Goal: Information Seeking & Learning: Learn about a topic

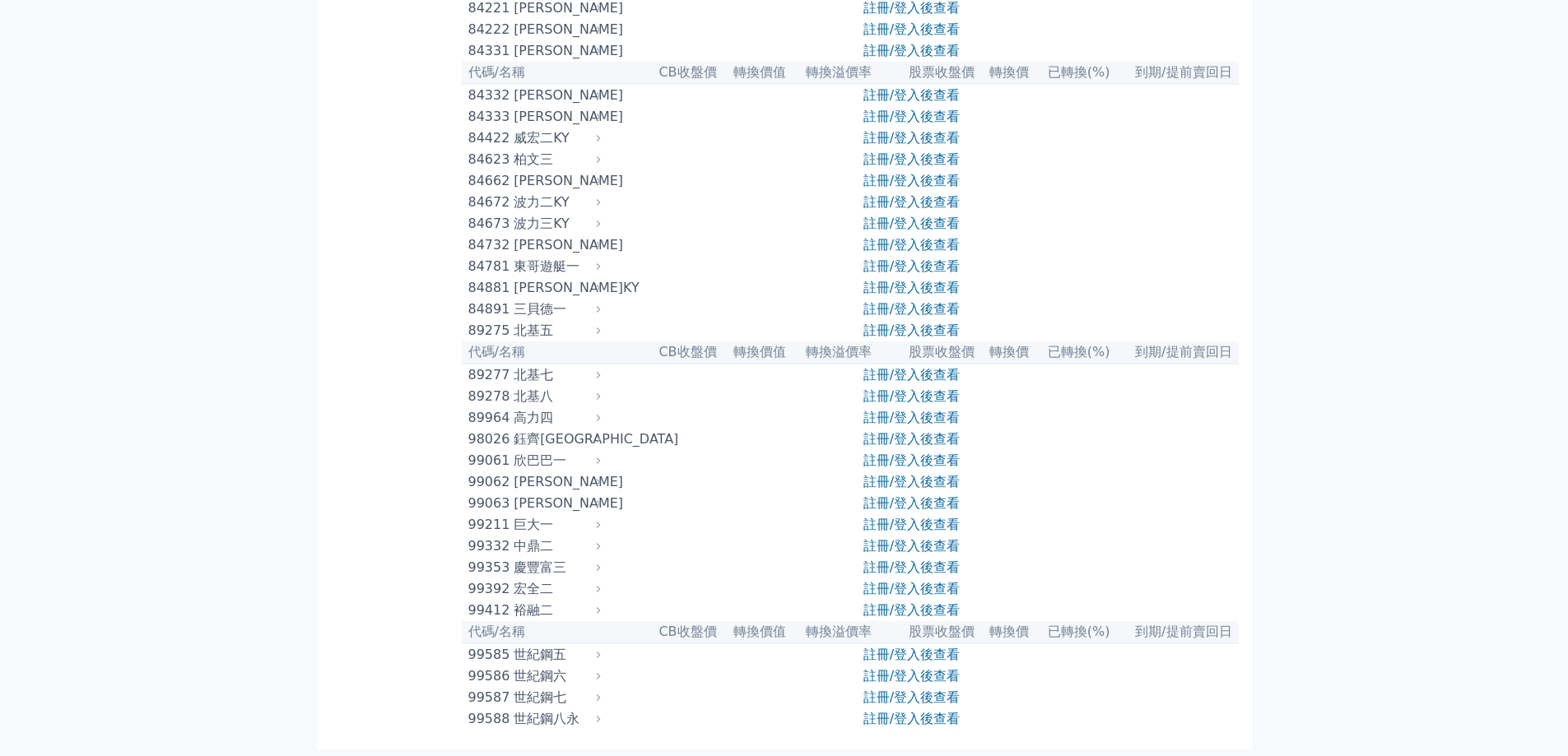
scroll to position [9029, 0]
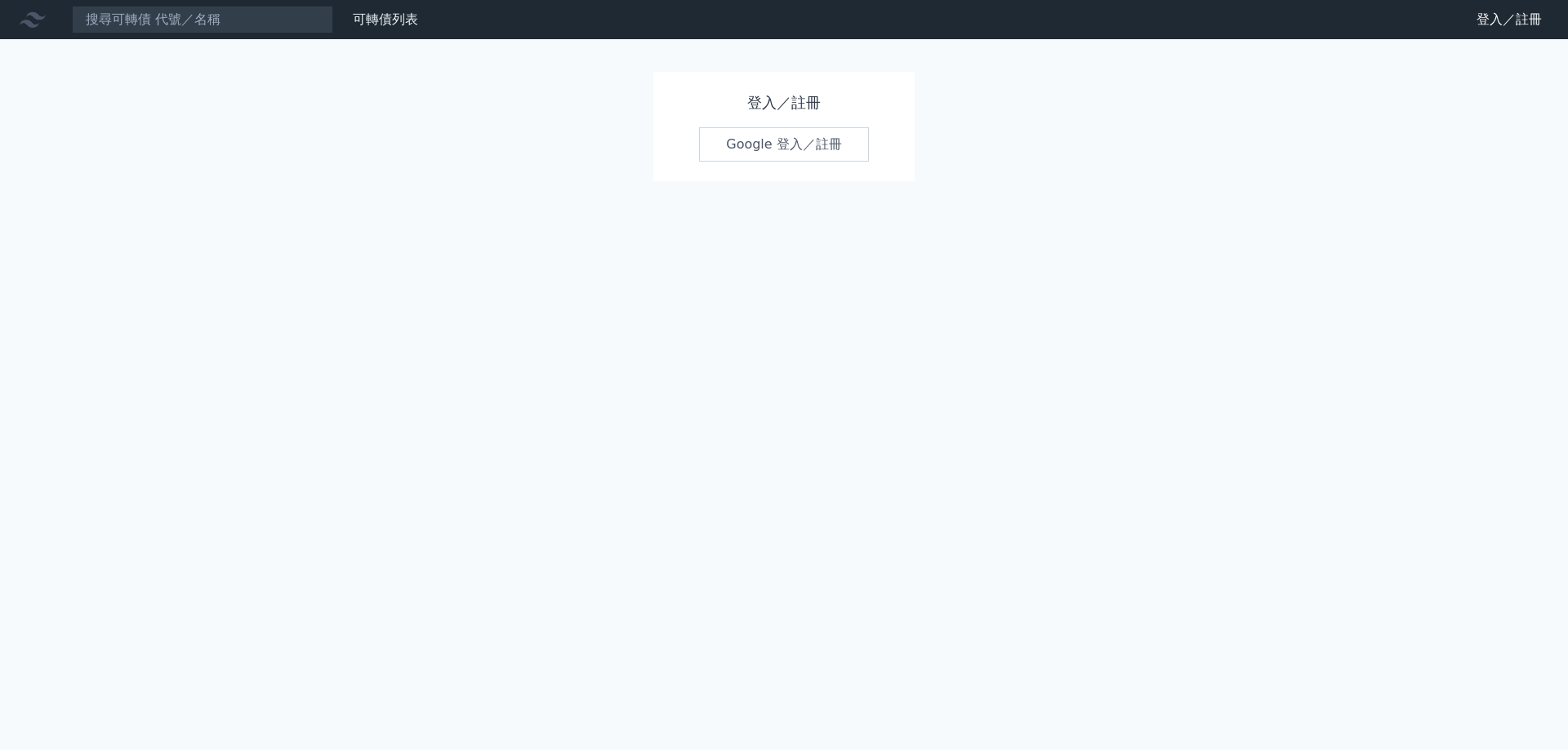
click at [776, 145] on link "Google 登入／註冊" at bounding box center [784, 144] width 170 height 34
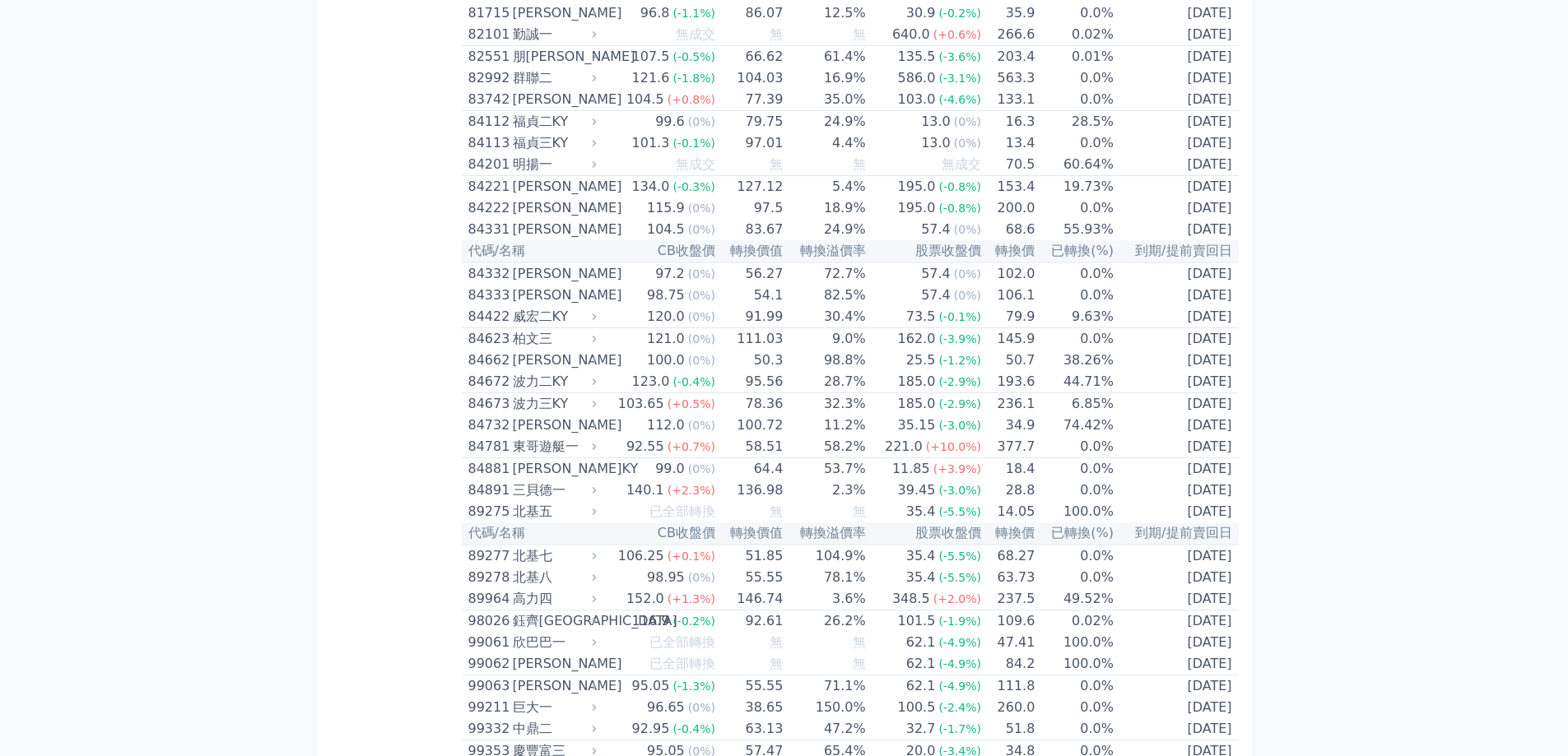
scroll to position [8685, 0]
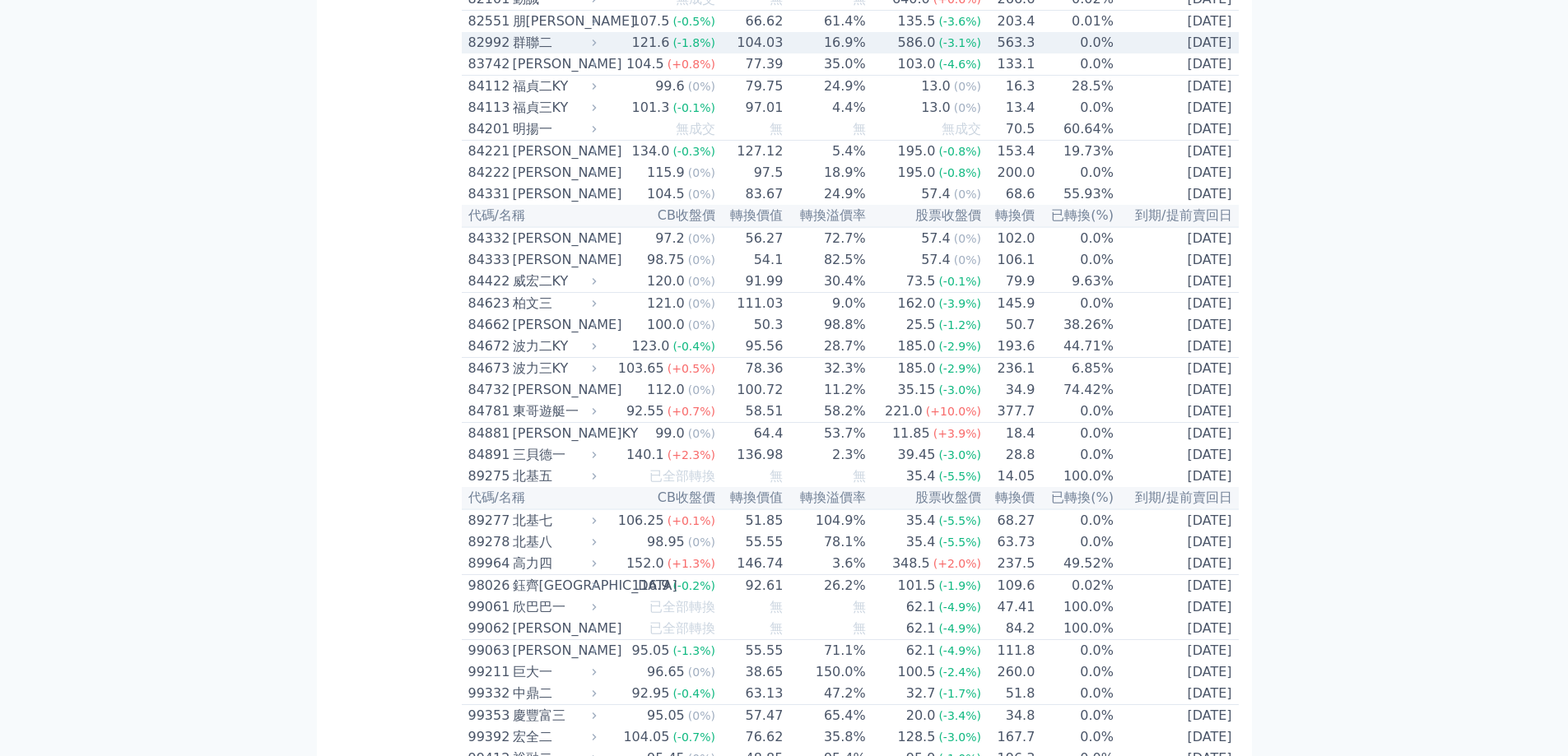
click at [670, 53] on div "121.6" at bounding box center [651, 42] width 45 height 19
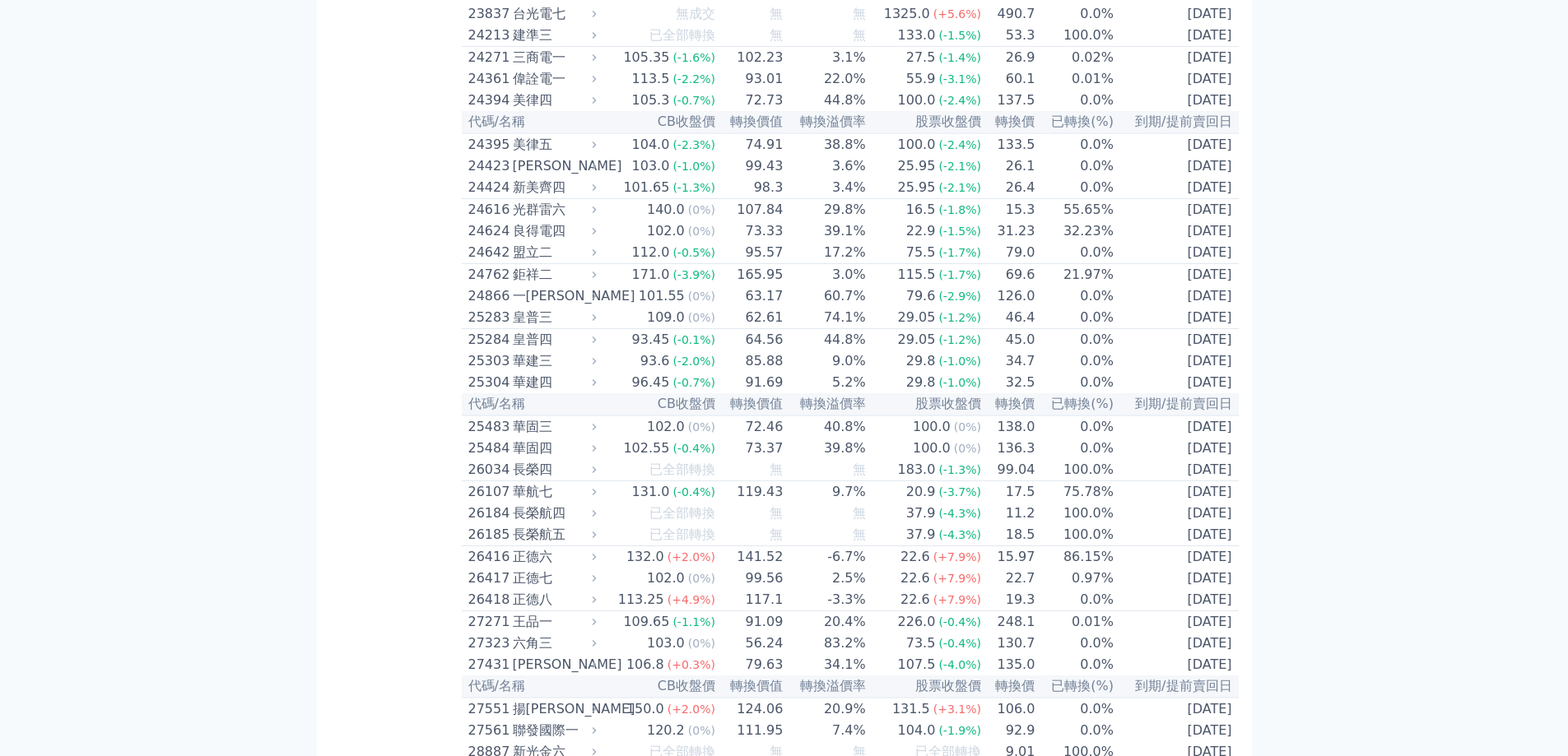
scroll to position [1352, 0]
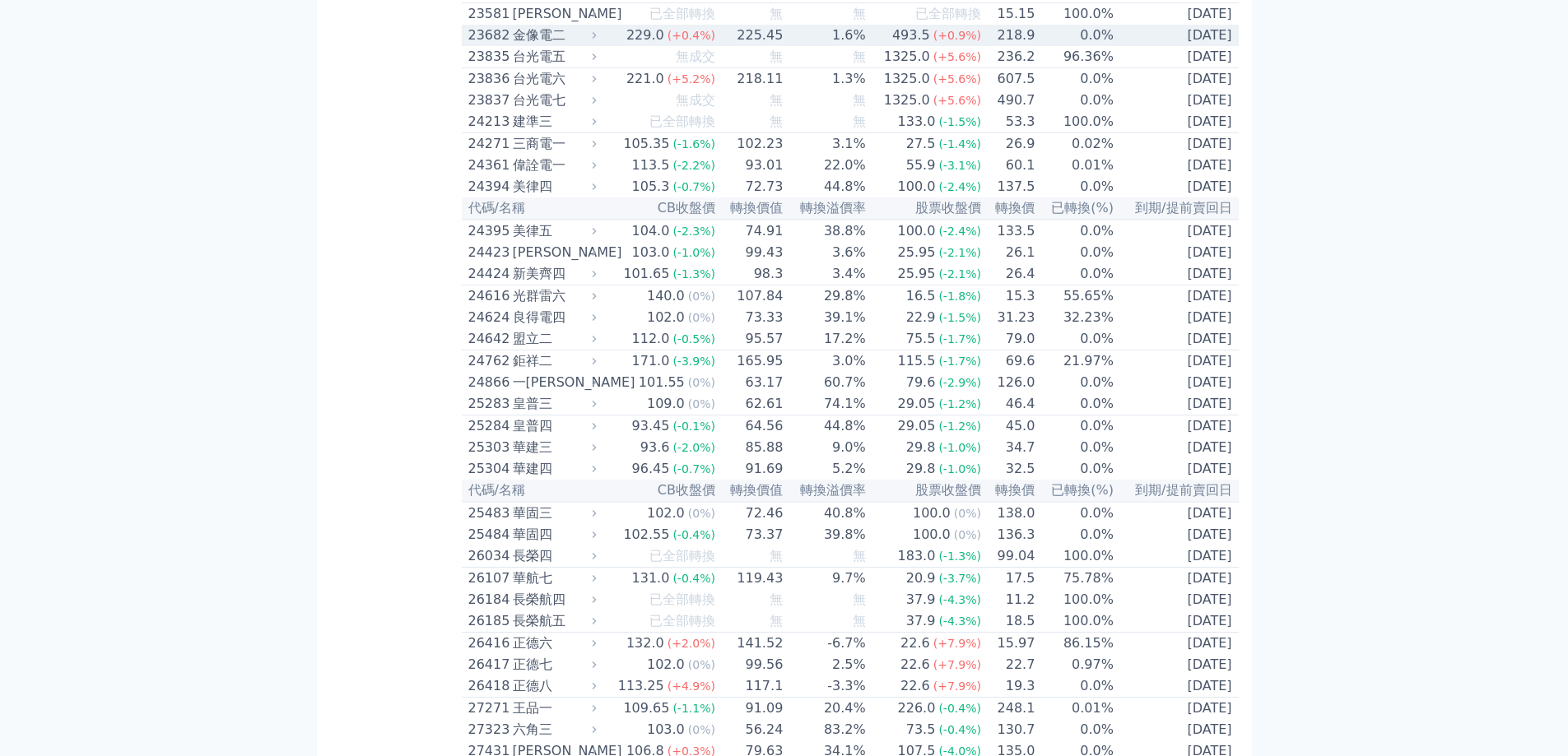
click at [686, 42] on span "(+0.4%)" at bounding box center [691, 35] width 48 height 13
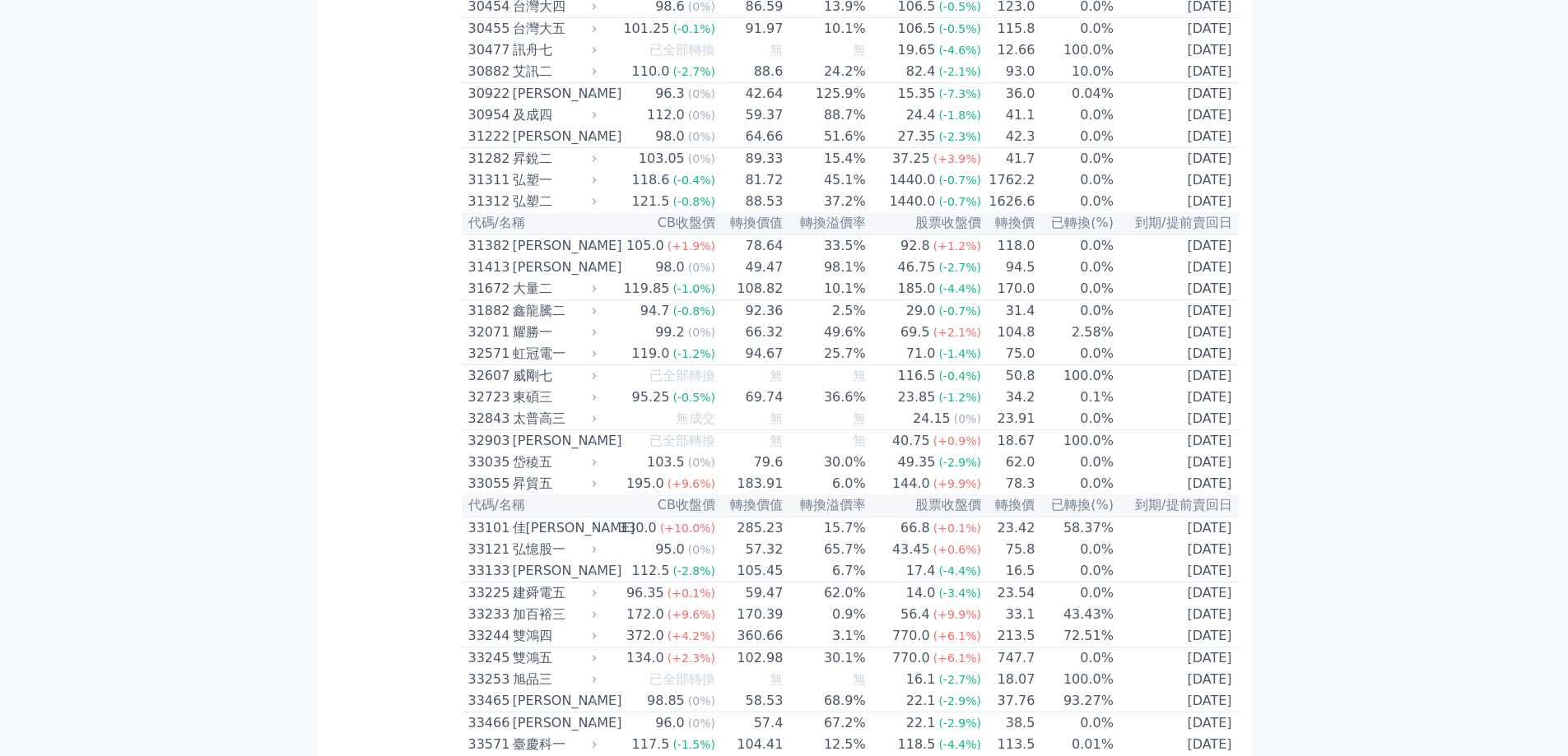
scroll to position [3027, 0]
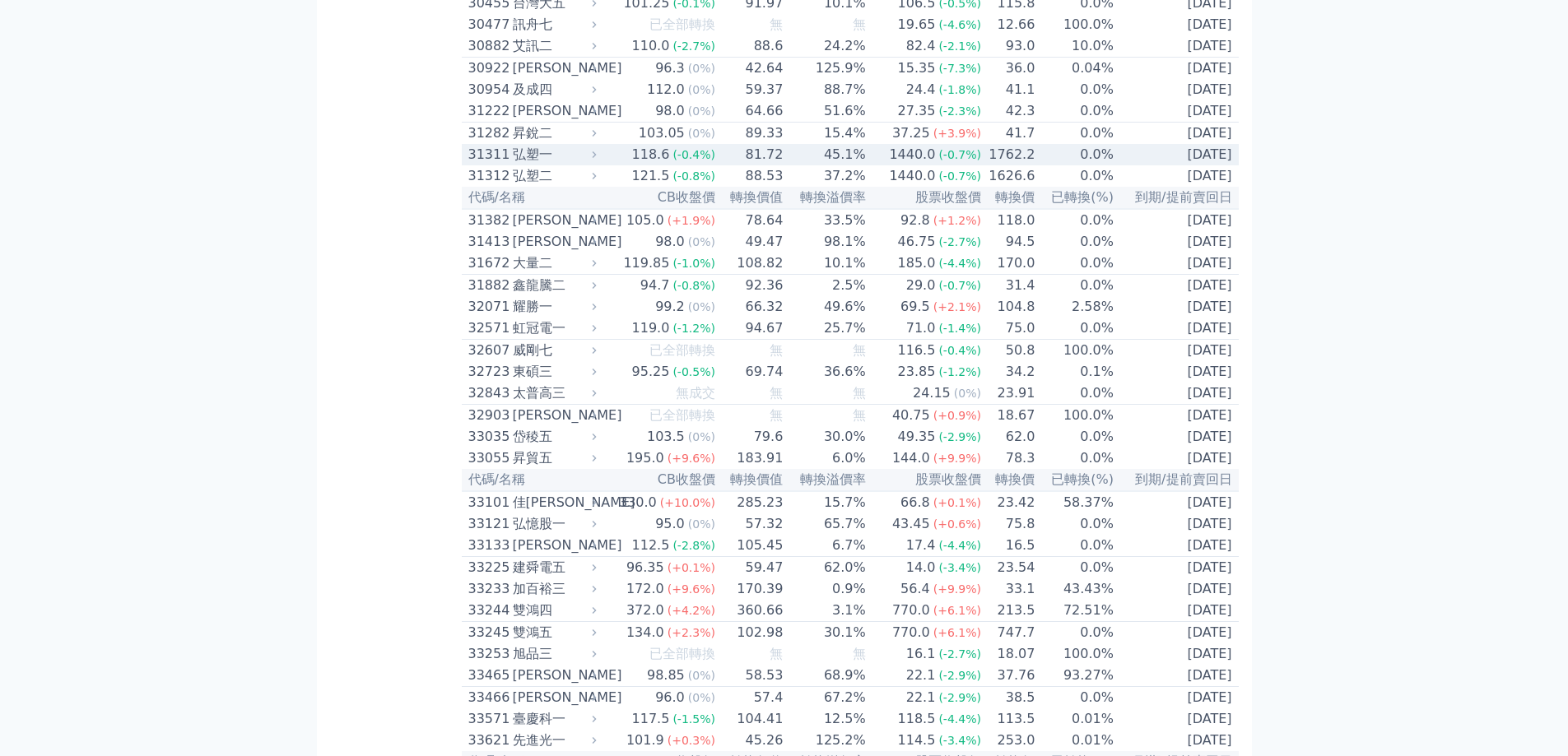
click at [697, 161] on span "(-0.4%)" at bounding box center [694, 155] width 43 height 13
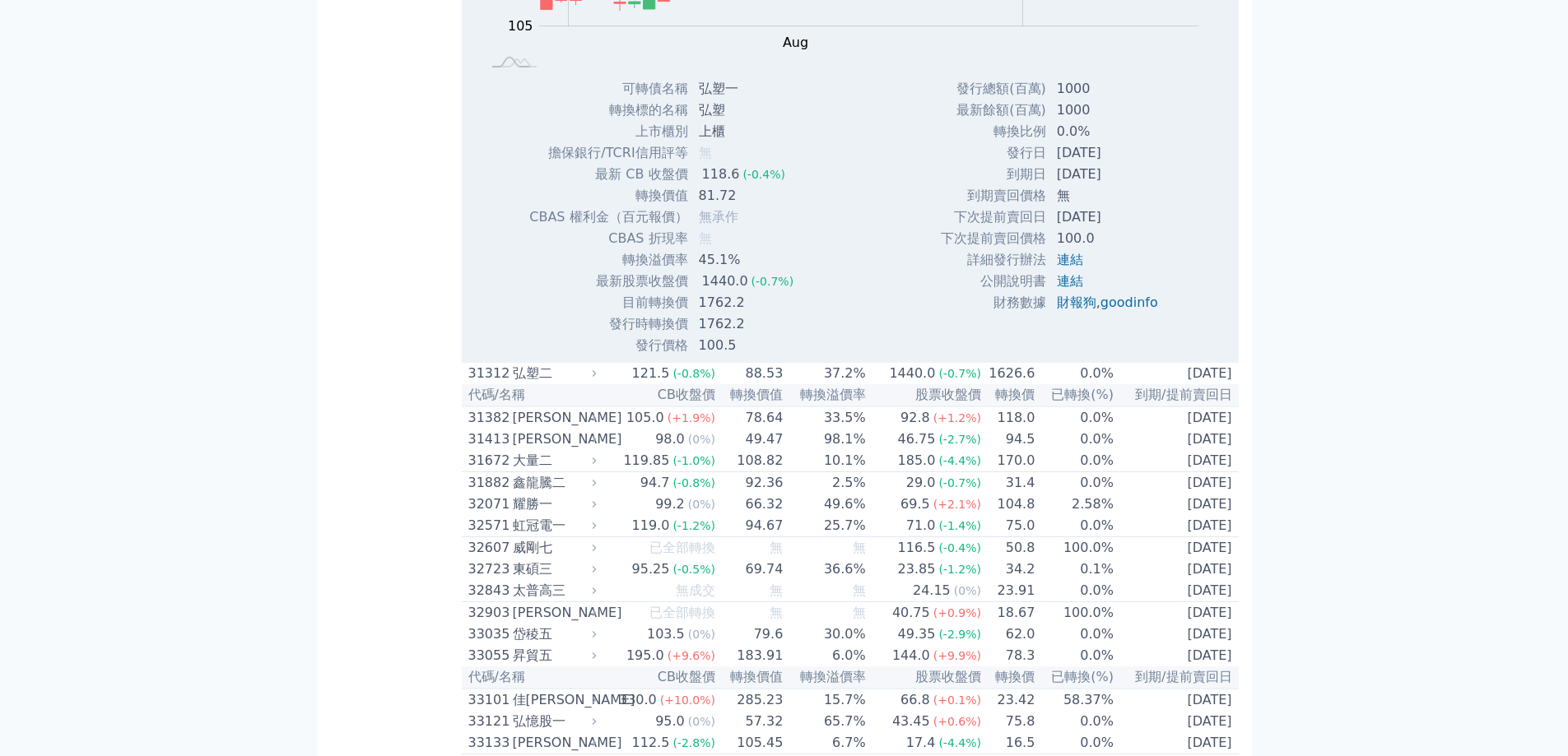
scroll to position [3338, 0]
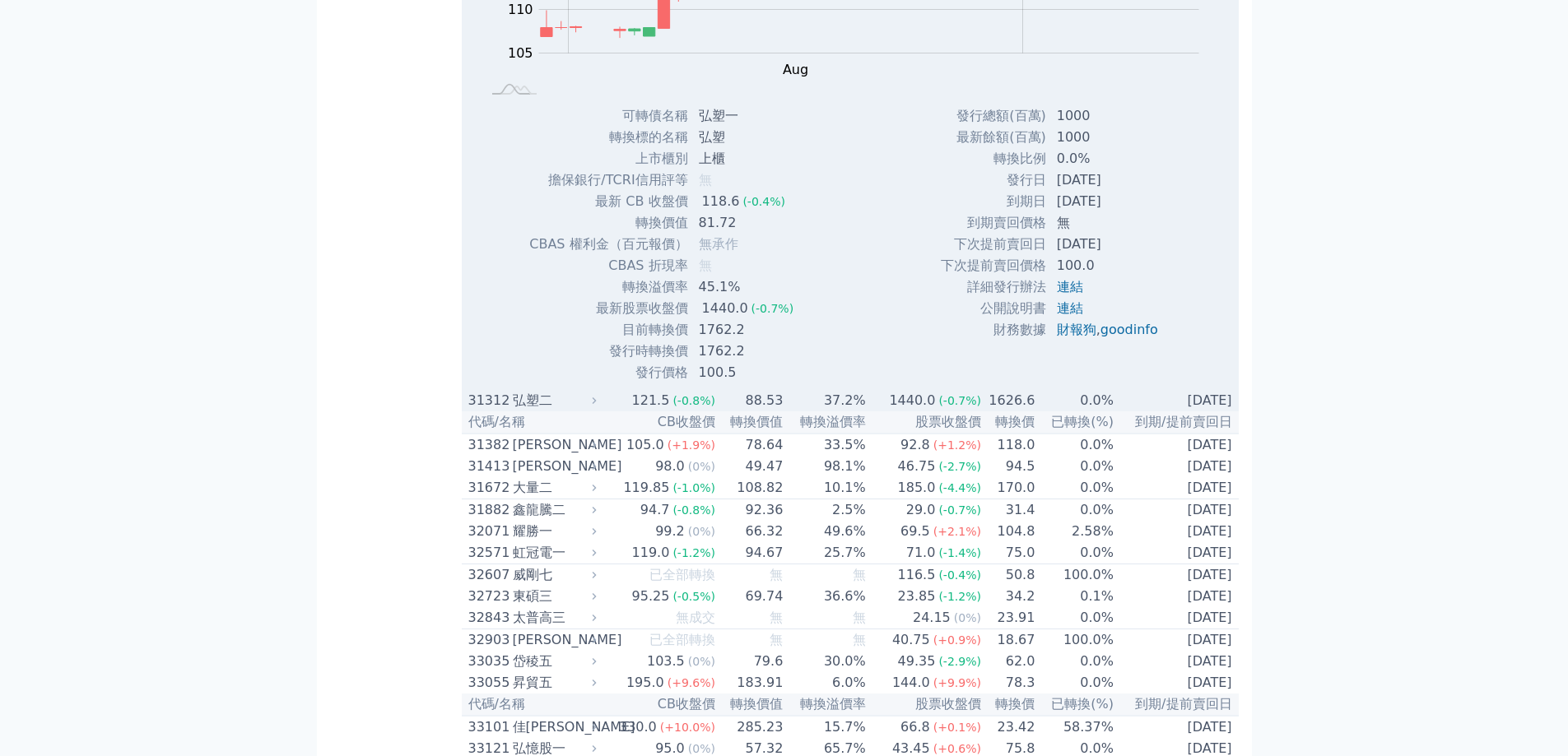
click at [668, 410] on div "121.5" at bounding box center [651, 400] width 45 height 19
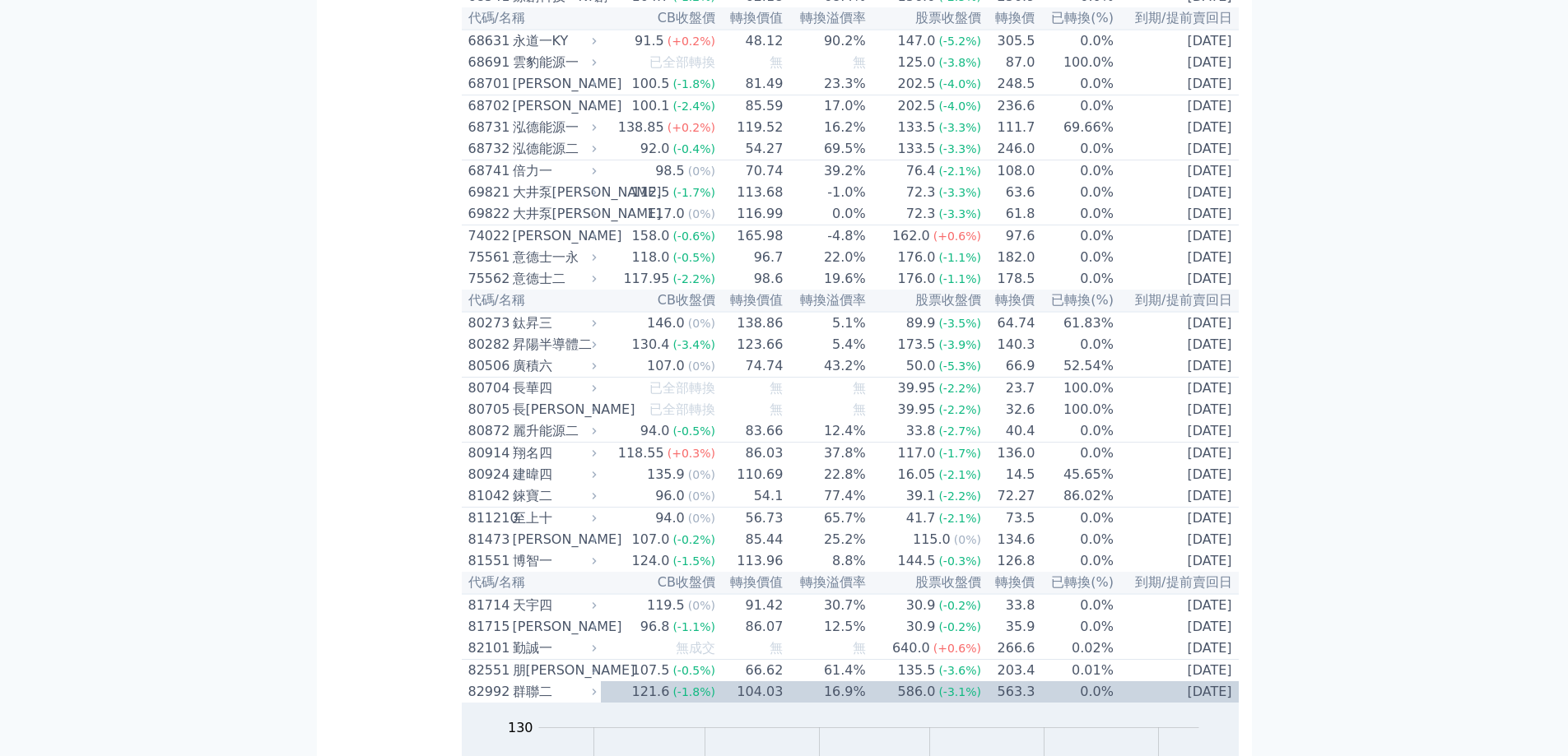
scroll to position [9710, 0]
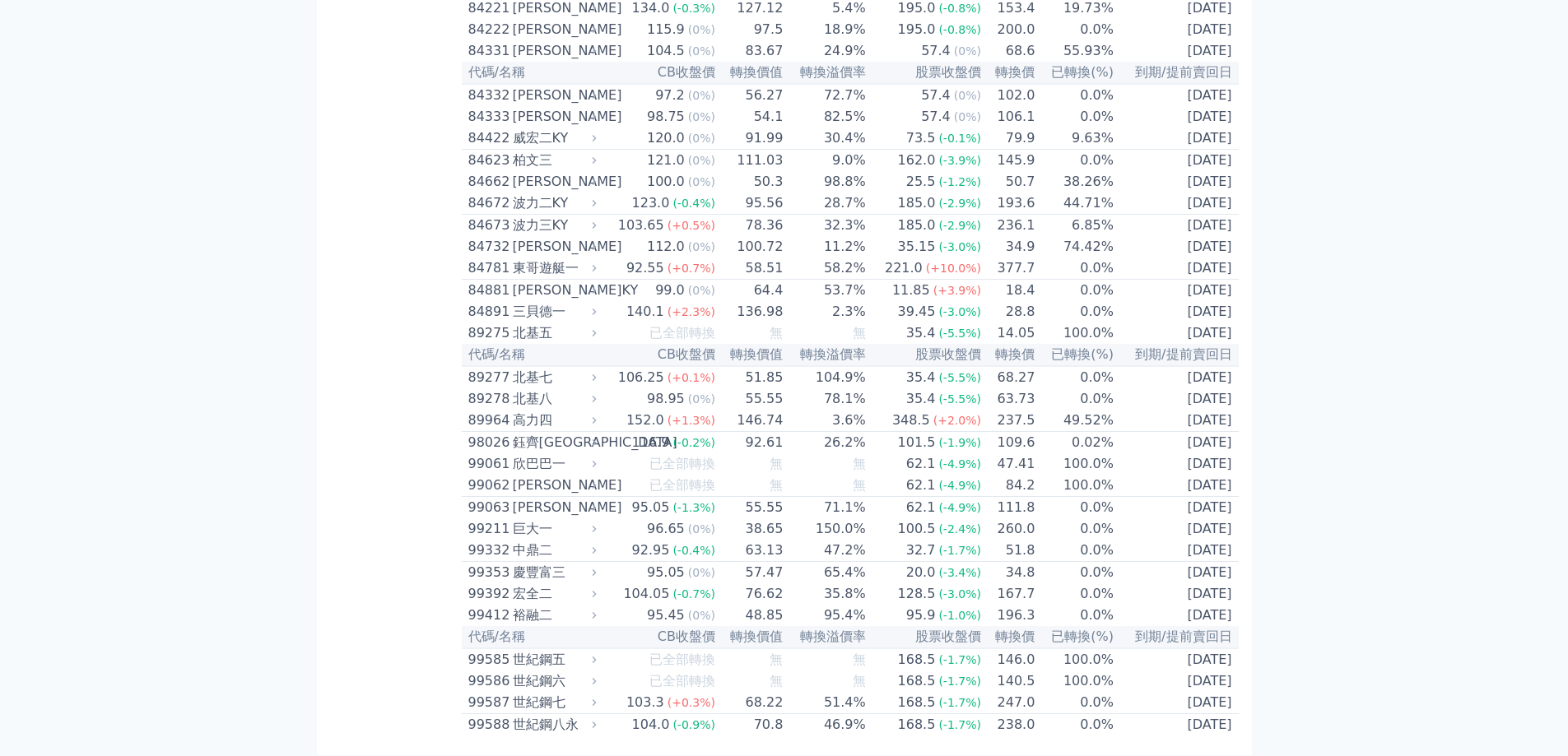
scroll to position [11517, 0]
